Goal: Task Accomplishment & Management: Manage account settings

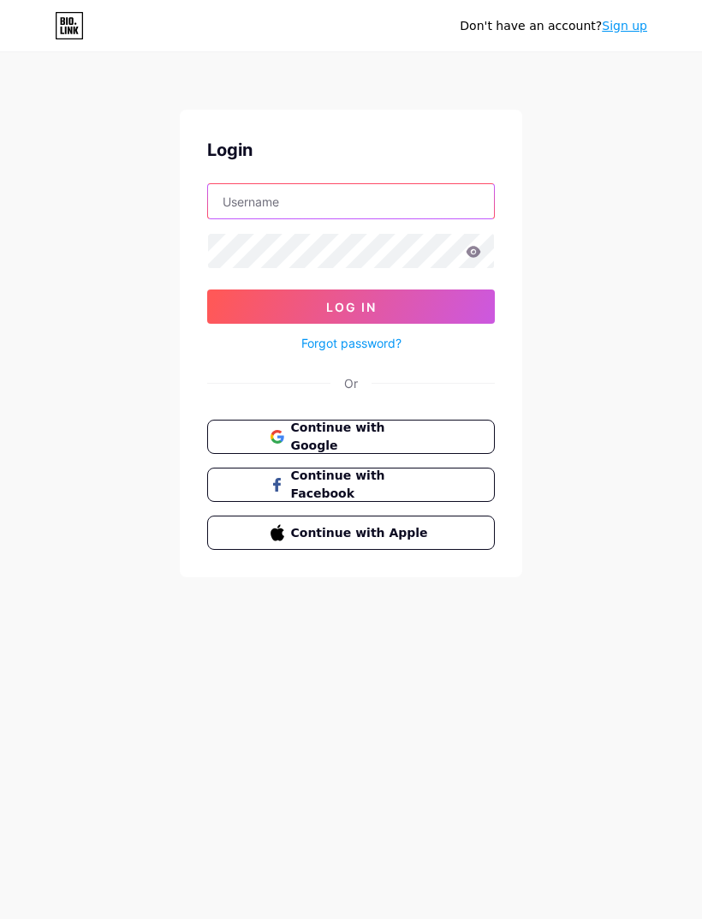
type input "[EMAIL_ADDRESS][DOMAIN_NAME]"
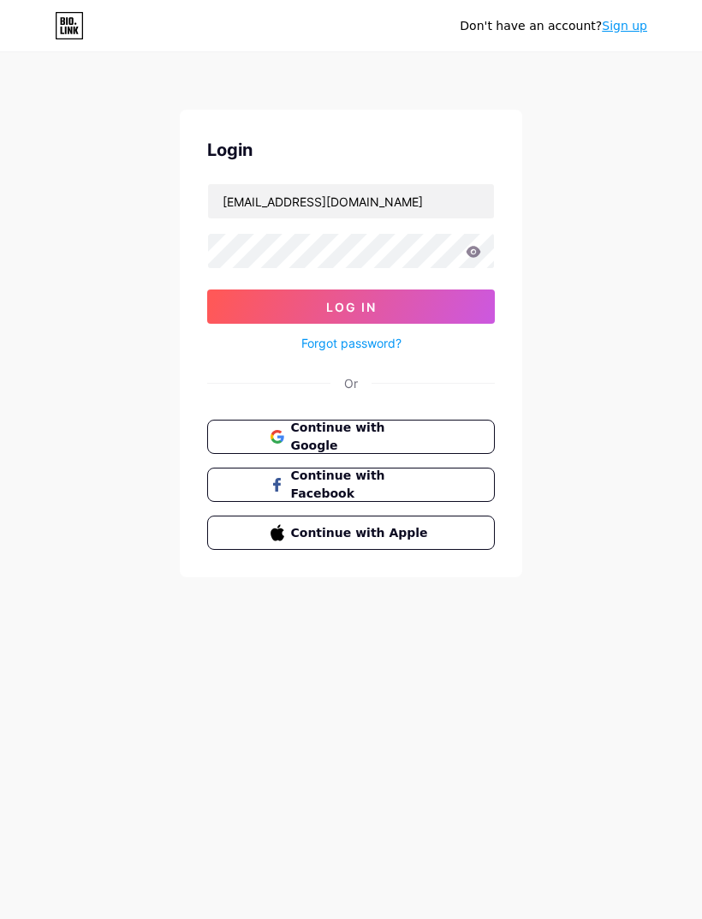
click at [351, 307] on button "Log In" at bounding box center [351, 307] width 288 height 34
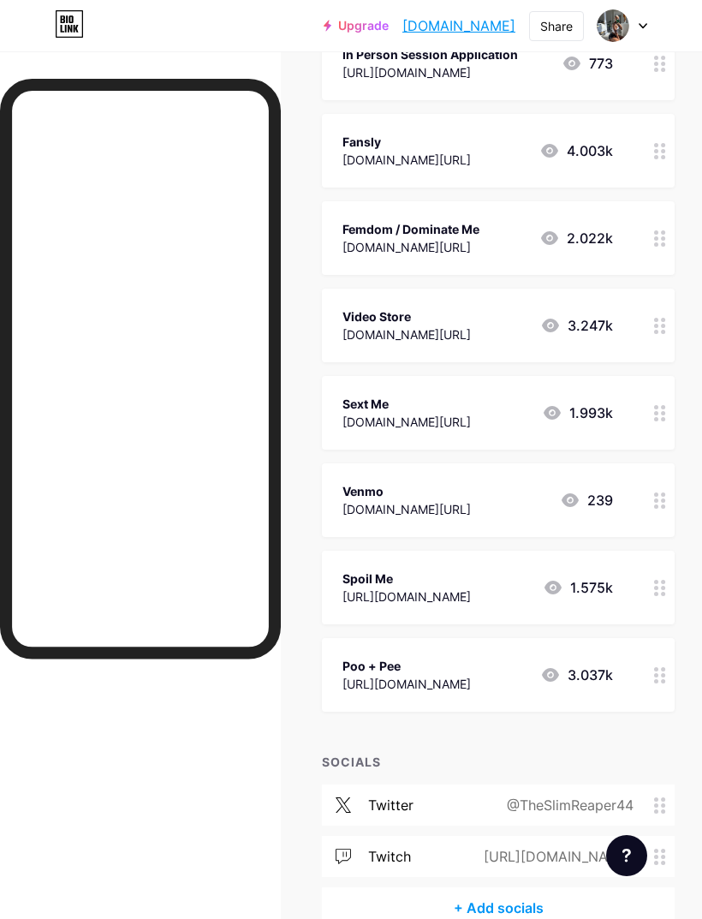
scroll to position [283, 0]
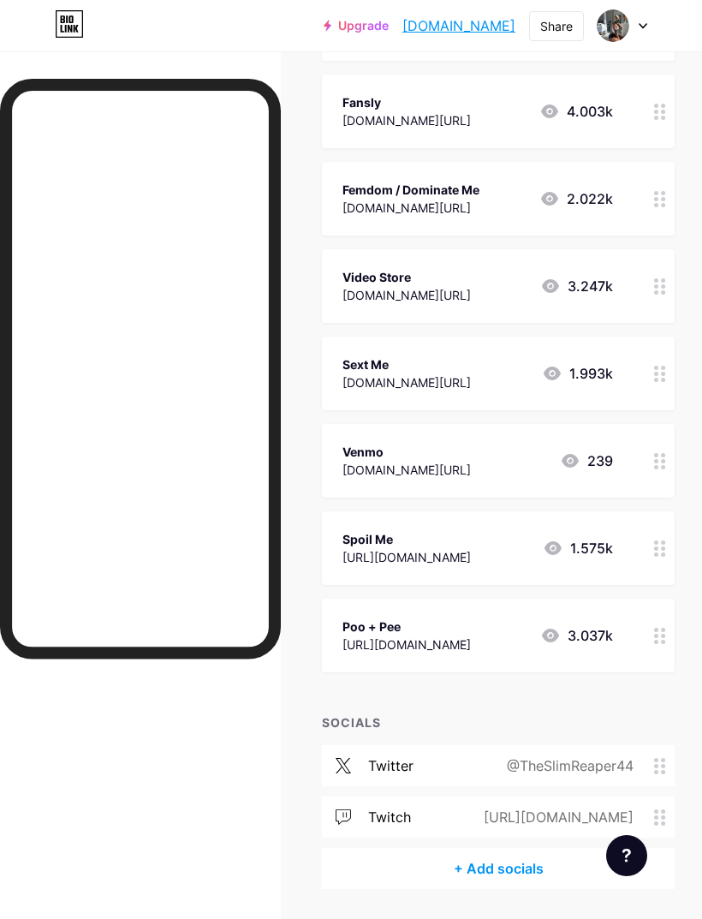
click at [517, 863] on div "+ Add socials" at bounding box center [498, 868] width 353 height 41
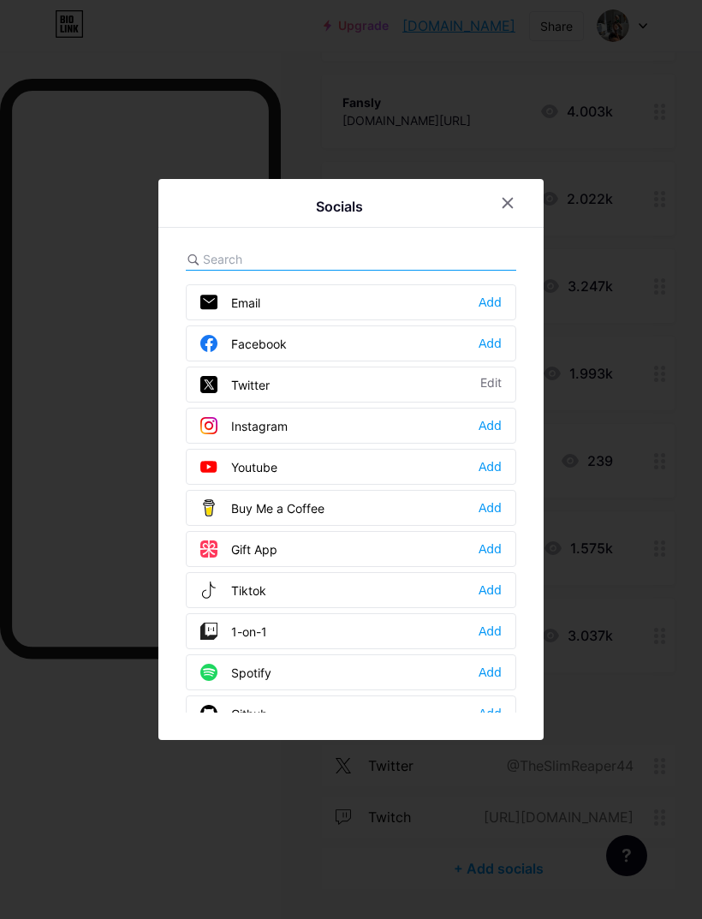
click at [488, 434] on div "Add" at bounding box center [490, 425] width 23 height 17
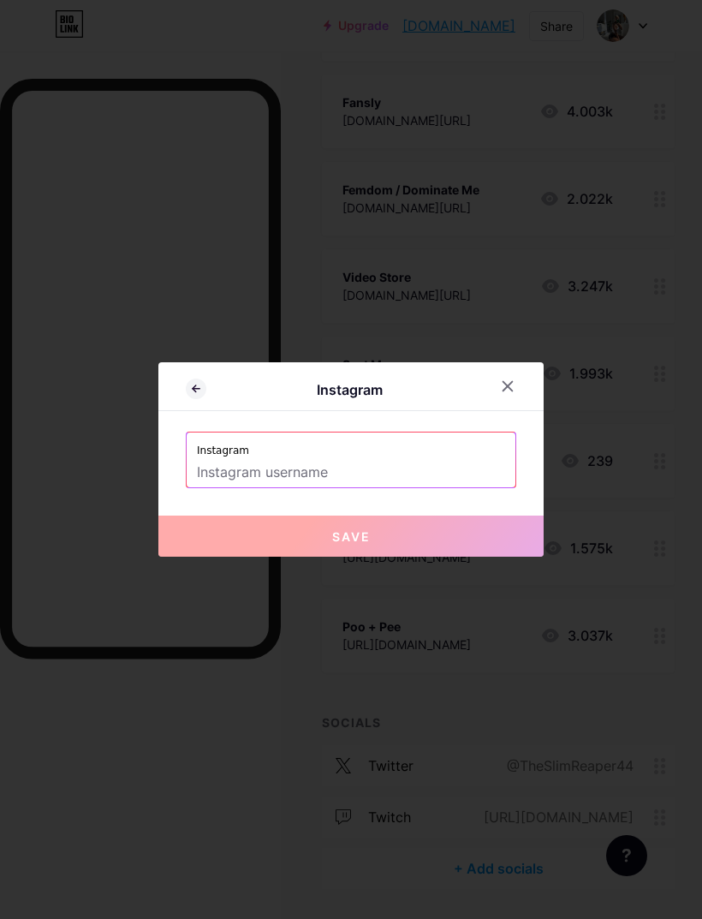
click at [365, 487] on input "text" at bounding box center [351, 472] width 308 height 29
click at [444, 487] on input "text" at bounding box center [351, 472] width 308 height 29
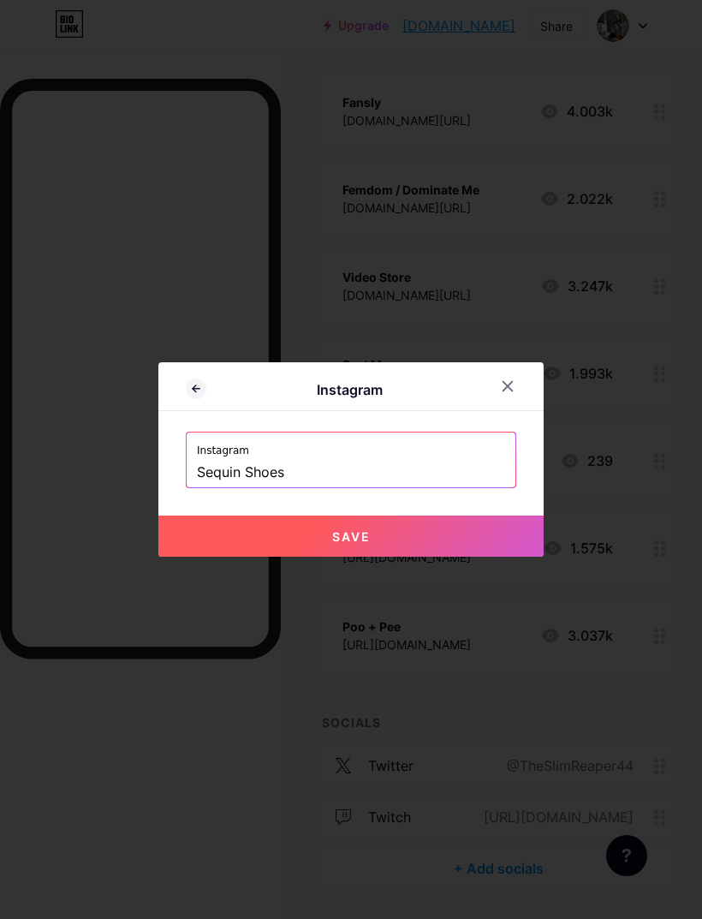
click at [479, 557] on button "Save" at bounding box center [350, 536] width 385 height 41
type input "[URL][DOMAIN_NAME] Shoes"
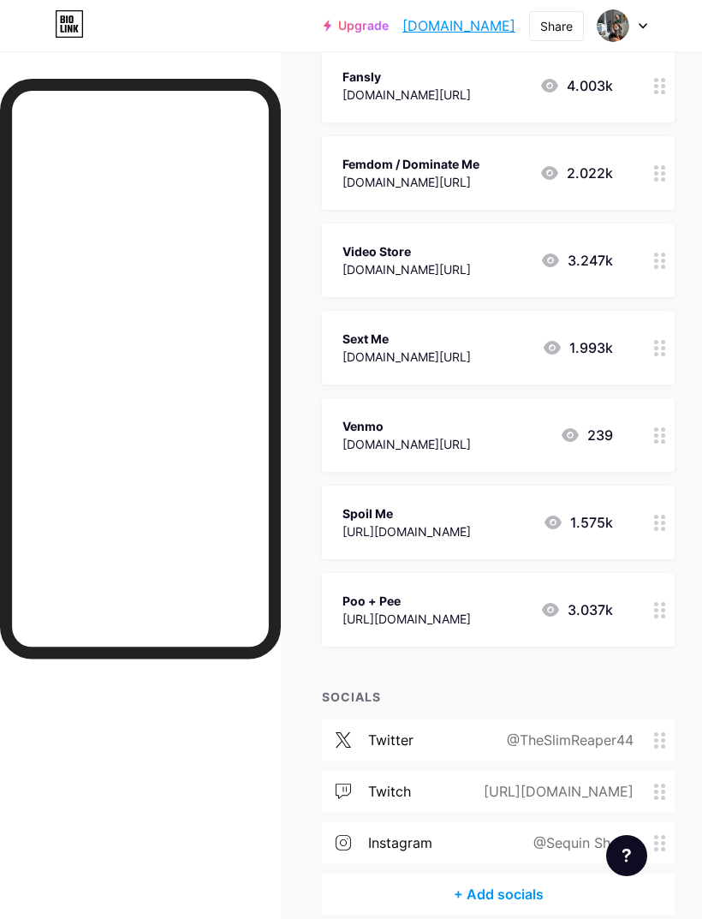
scroll to position [334, 0]
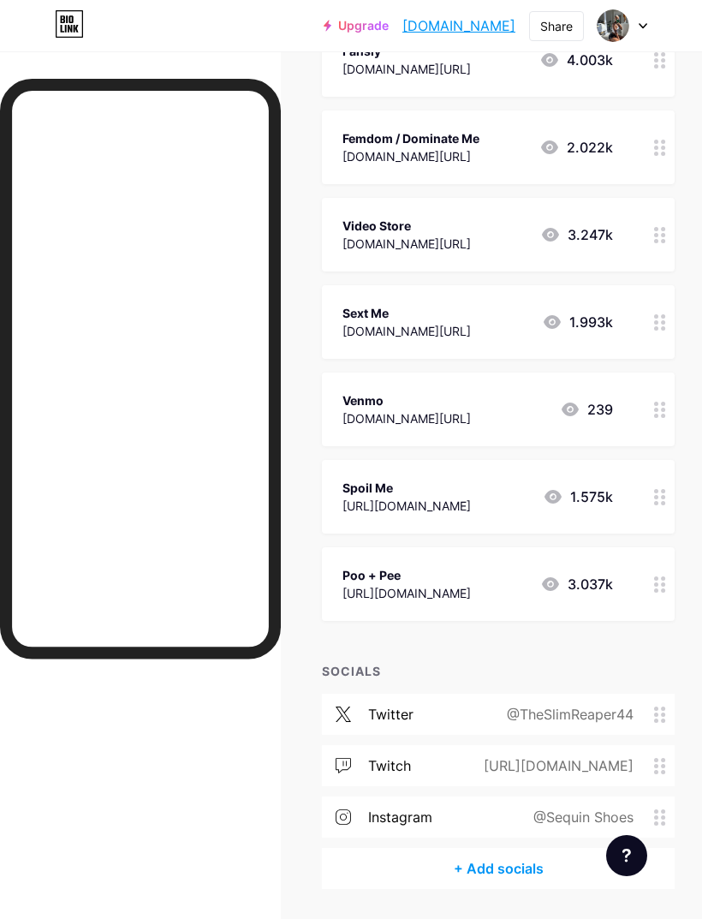
click at [657, 588] on icon at bounding box center [660, 584] width 12 height 16
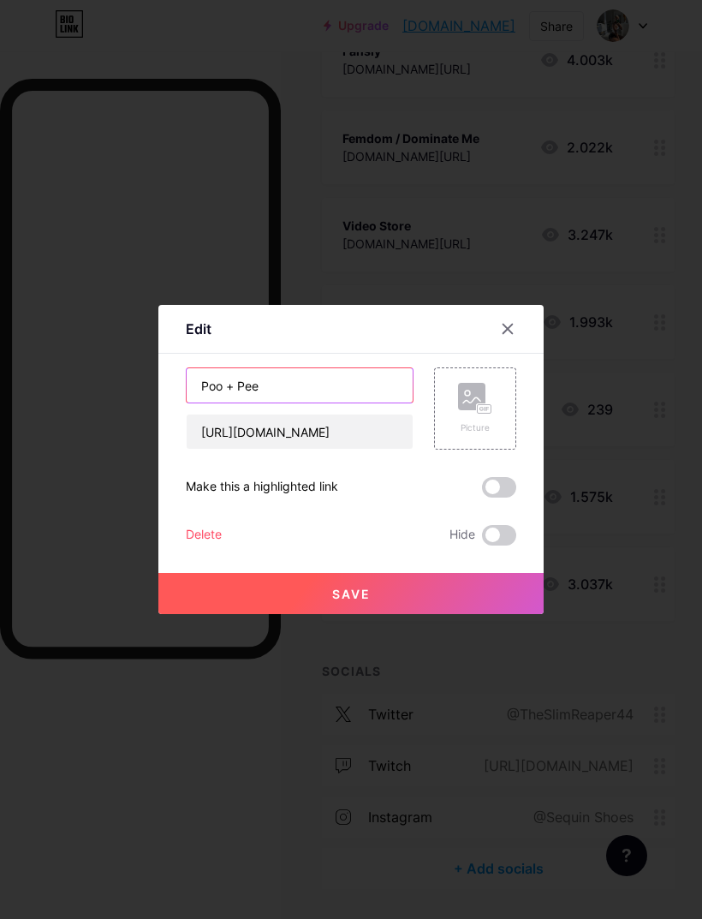
click at [334, 400] on input "Poo + Pee" at bounding box center [300, 385] width 226 height 34
click at [297, 403] on input "Poo + Pee" at bounding box center [300, 385] width 226 height 34
type input "P"
type input "Scat"
click at [462, 614] on button "Save" at bounding box center [350, 593] width 385 height 41
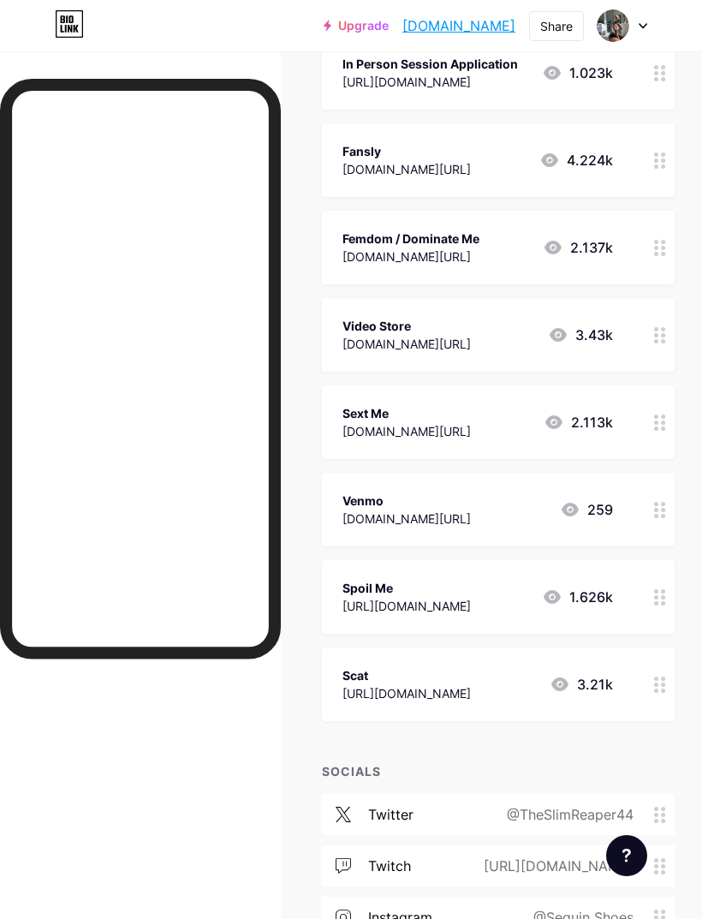
scroll to position [233, 0]
click at [664, 509] on circle at bounding box center [663, 511] width 4 height 4
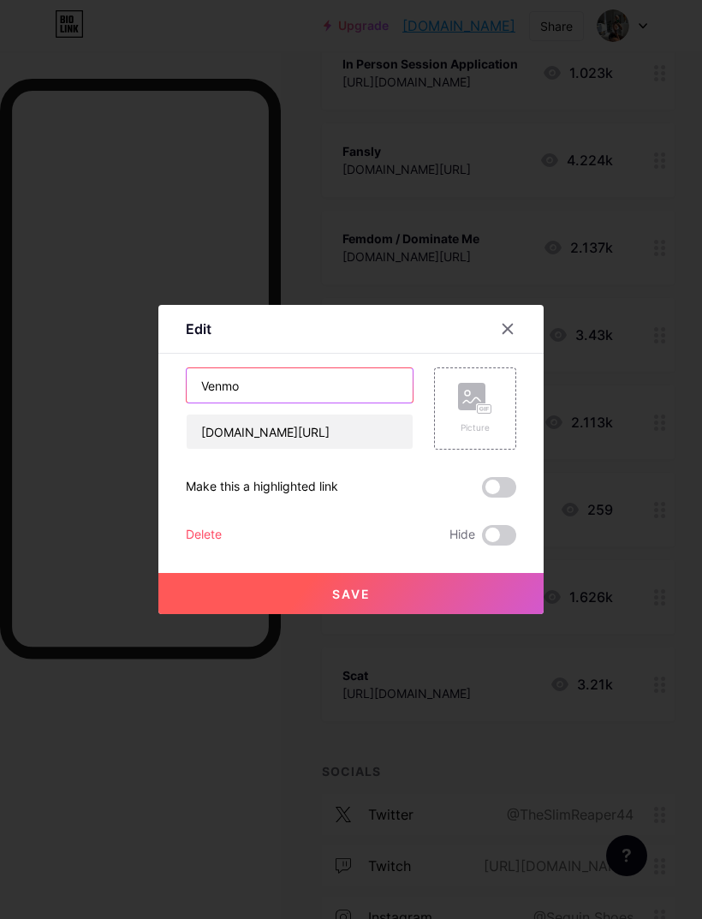
click at [345, 403] on input "Venmo" at bounding box center [300, 385] width 226 height 34
type input "V"
type input "Tip Me"
click at [440, 614] on button "Save" at bounding box center [350, 593] width 385 height 41
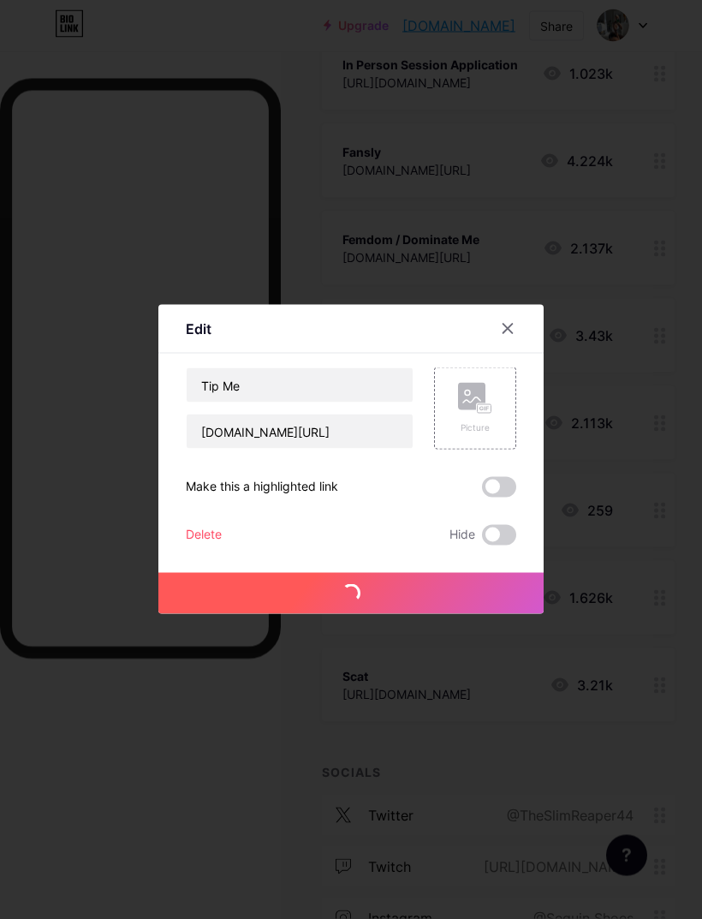
scroll to position [234, 0]
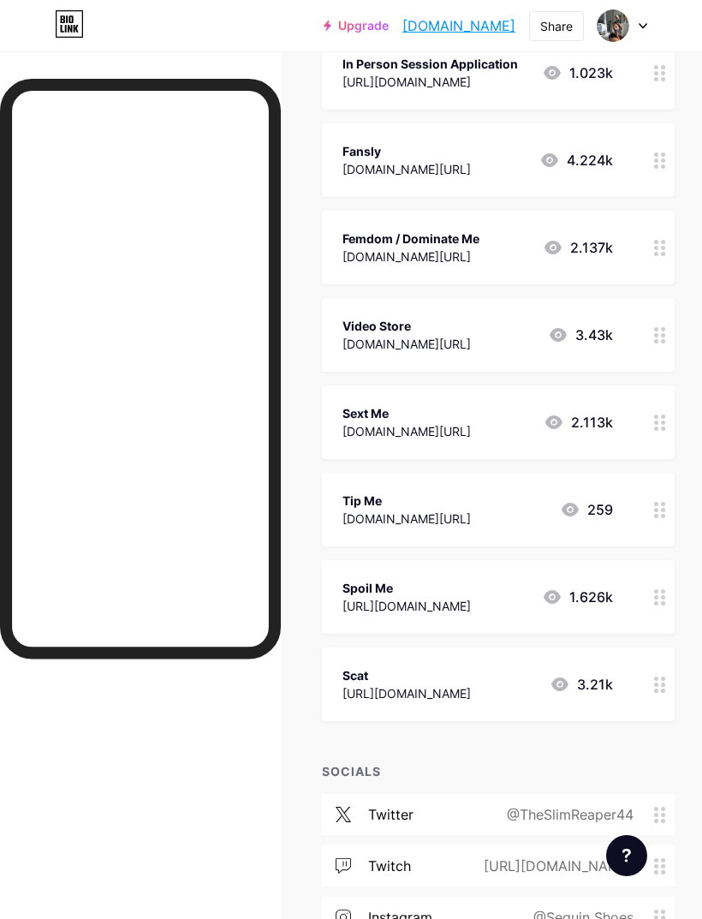
click at [650, 248] on div at bounding box center [660, 248] width 29 height 74
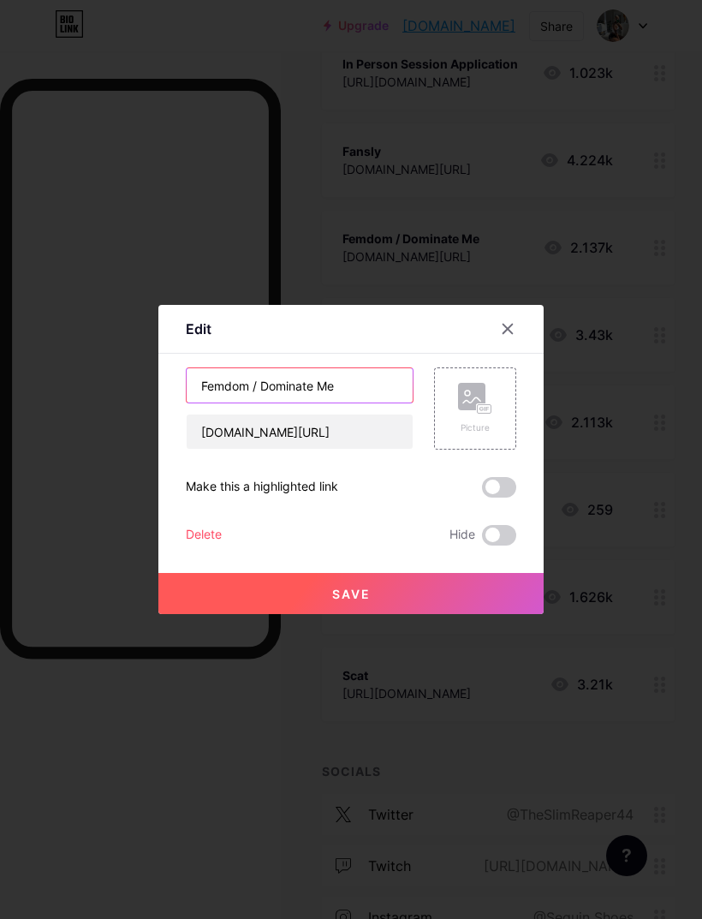
click at [361, 403] on input "Femdom / Dominate Me" at bounding box center [300, 385] width 226 height 34
type input "F"
type input "Loyalfans"
click at [468, 614] on button "Save" at bounding box center [350, 593] width 385 height 41
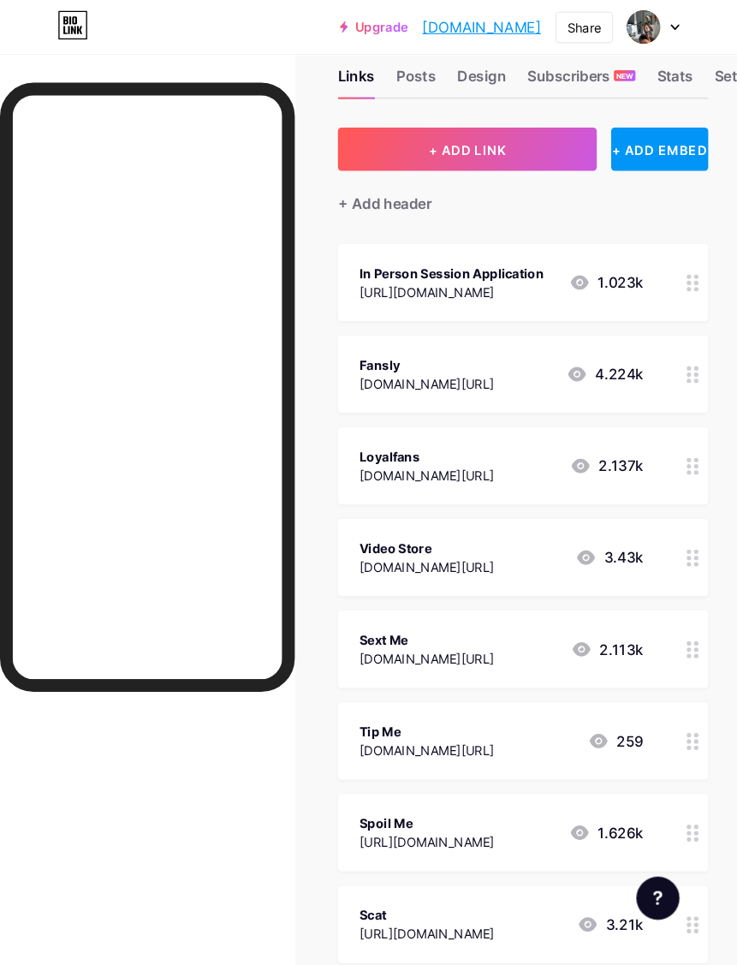
scroll to position [0, 0]
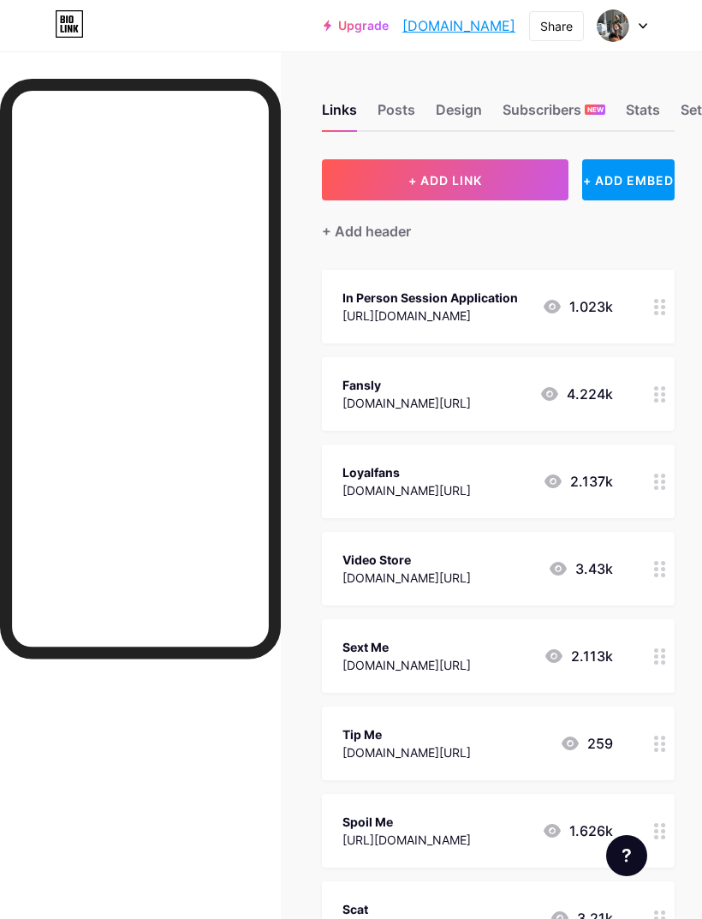
click at [467, 109] on div "Design" at bounding box center [459, 114] width 46 height 31
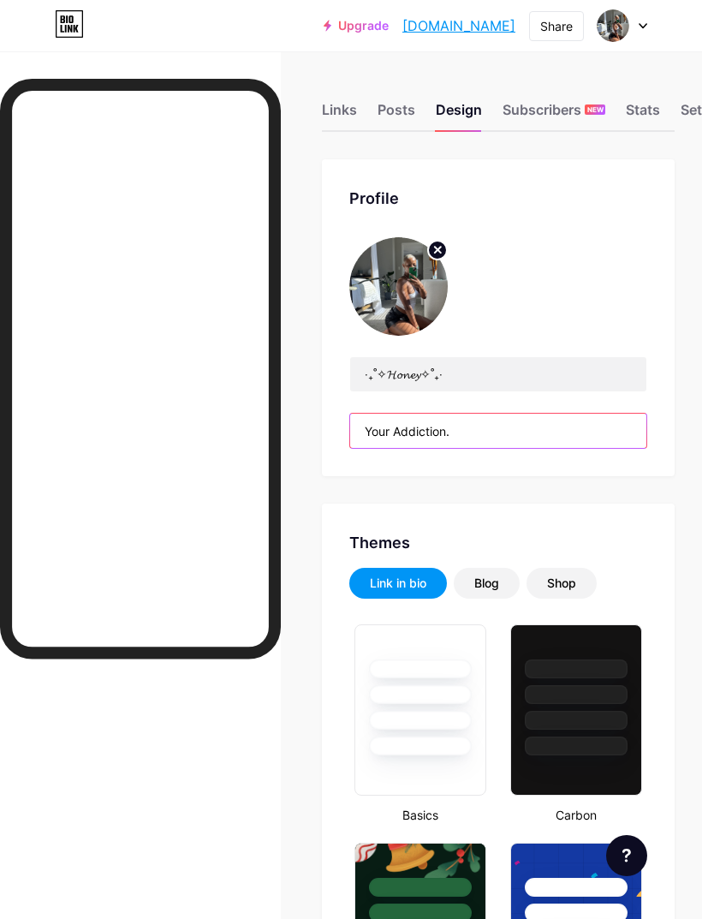
click at [401, 440] on input "Your Addiction." at bounding box center [498, 431] width 296 height 34
click at [392, 424] on input "Your Addiction." at bounding box center [498, 431] width 296 height 34
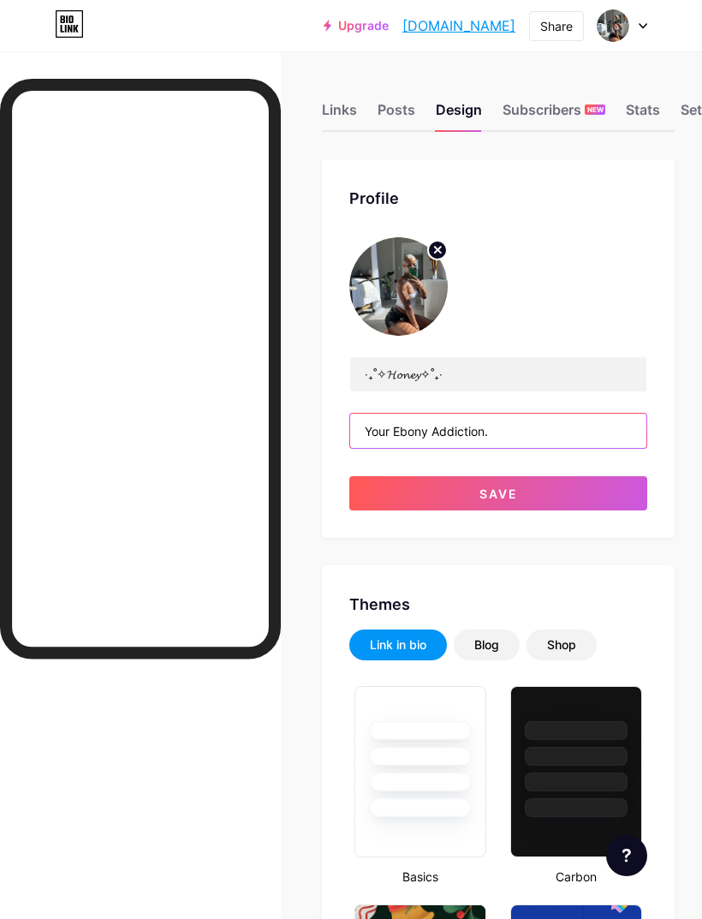
type input "Your Ebony Addiction."
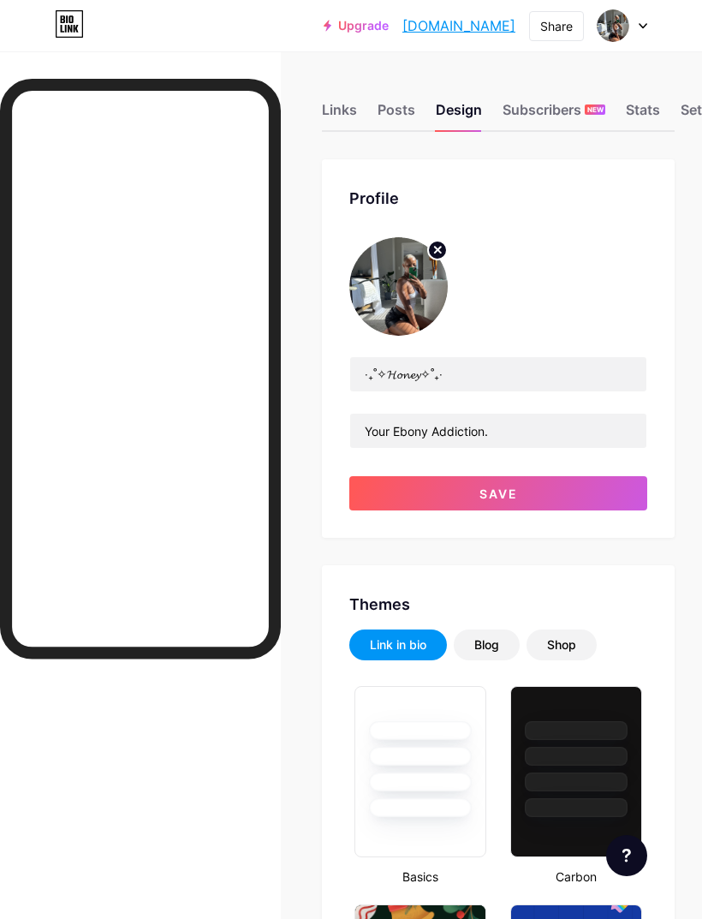
click at [588, 497] on button "Save" at bounding box center [498, 493] width 298 height 34
type input "#ffffff"
